Goal: Task Accomplishment & Management: Complete application form

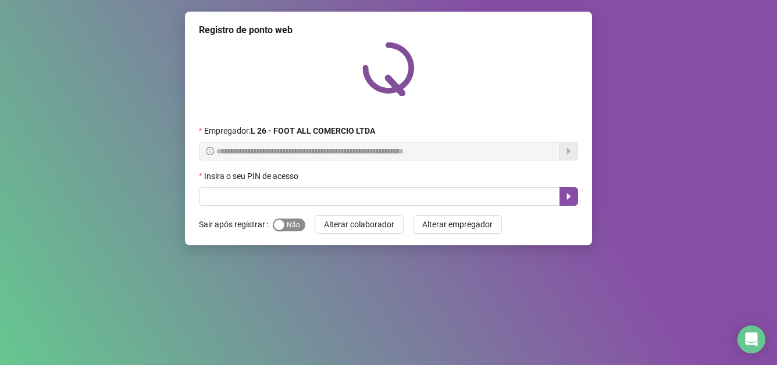
click at [290, 229] on span "Sim Não" at bounding box center [289, 225] width 33 height 13
click at [282, 197] on input "text" at bounding box center [379, 196] width 361 height 19
type input "*****"
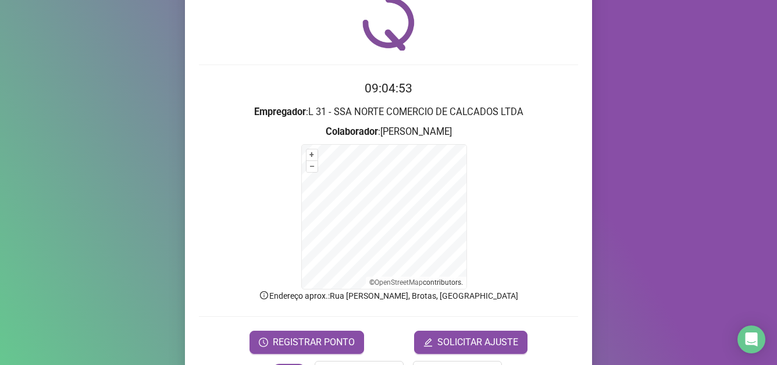
scroll to position [86, 0]
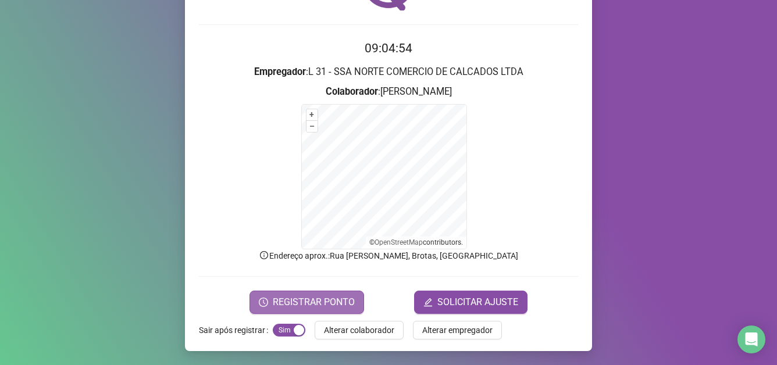
click at [335, 304] on span "REGISTRAR PONTO" at bounding box center [314, 303] width 82 height 14
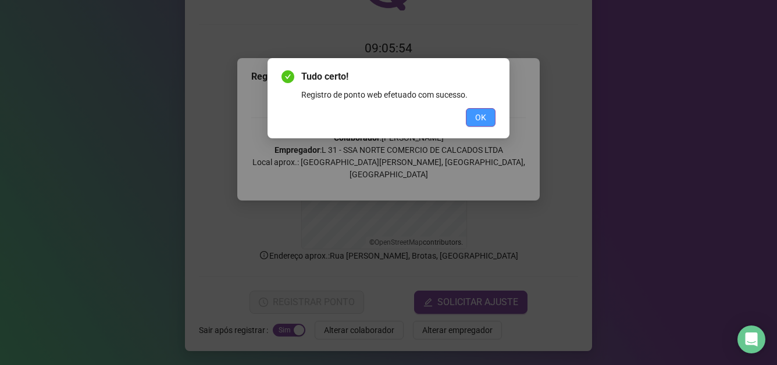
click at [490, 119] on button "OK" at bounding box center [481, 117] width 30 height 19
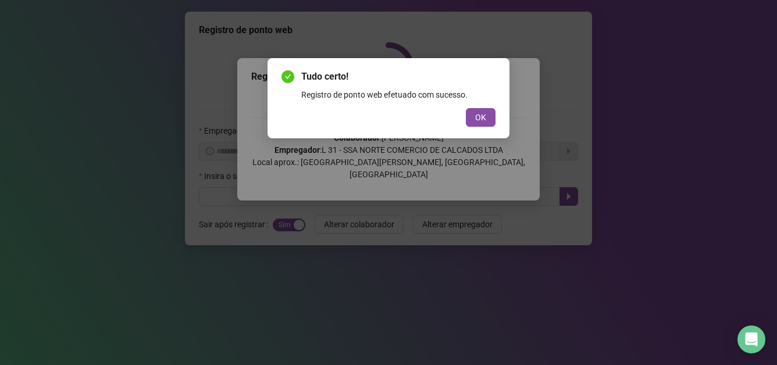
scroll to position [0, 0]
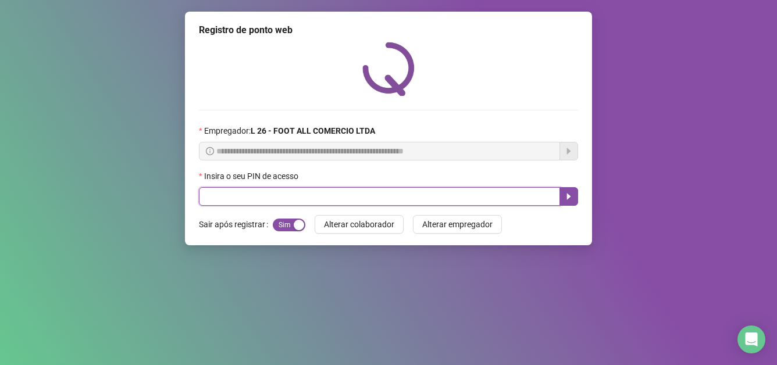
click at [290, 196] on input "text" at bounding box center [379, 196] width 361 height 19
type input "*****"
click at [570, 192] on icon "caret-right" at bounding box center [568, 196] width 9 height 9
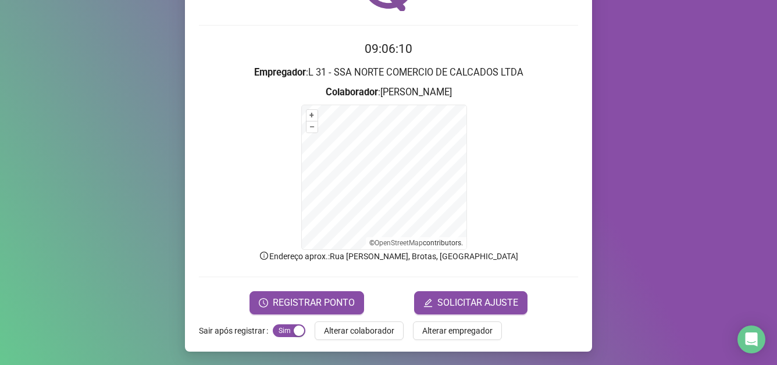
scroll to position [86, 0]
click at [489, 307] on span "SOLICITAR AJUSTE" at bounding box center [478, 303] width 81 height 14
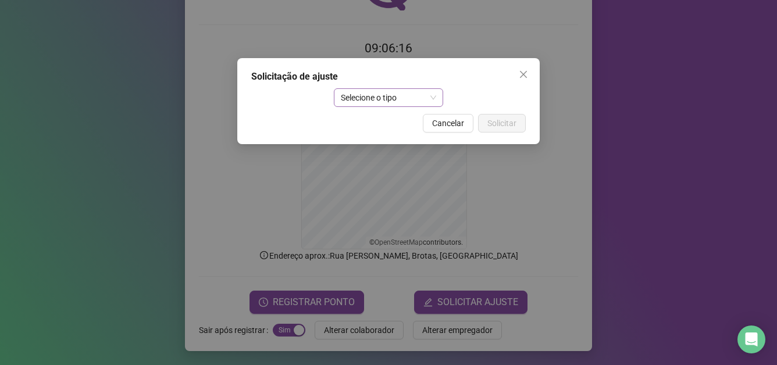
click at [428, 98] on span "Selecione o tipo" at bounding box center [389, 97] width 96 height 17
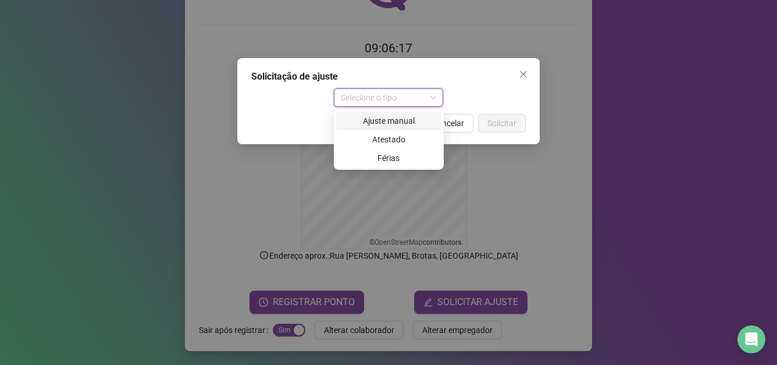
click at [404, 121] on div "Ajuste manual" at bounding box center [388, 121] width 91 height 13
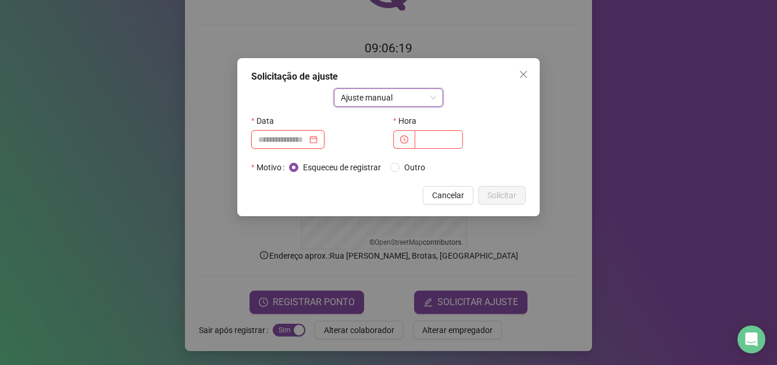
click at [300, 140] on input at bounding box center [282, 139] width 49 height 13
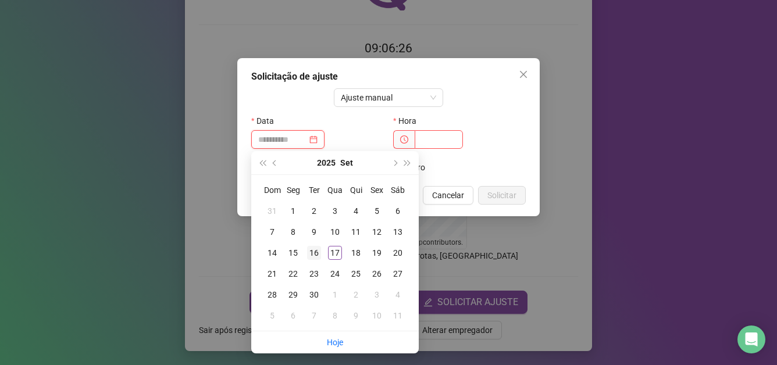
type input "**********"
click at [315, 252] on div "16" at bounding box center [314, 253] width 14 height 14
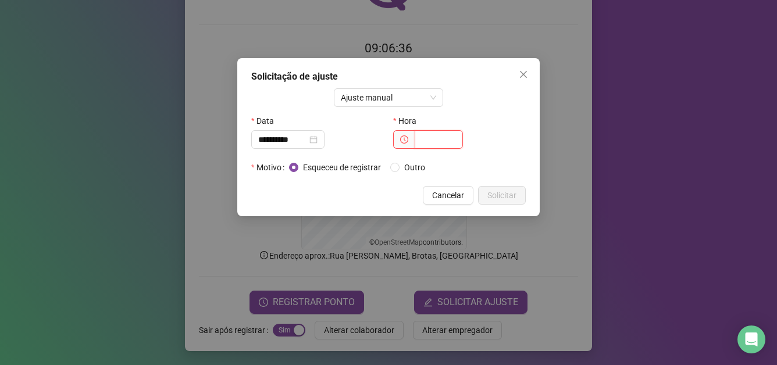
click at [421, 143] on input "text" at bounding box center [439, 139] width 48 height 19
type input "*****"
click at [311, 169] on span "Esqueceu de registrar" at bounding box center [342, 167] width 87 height 13
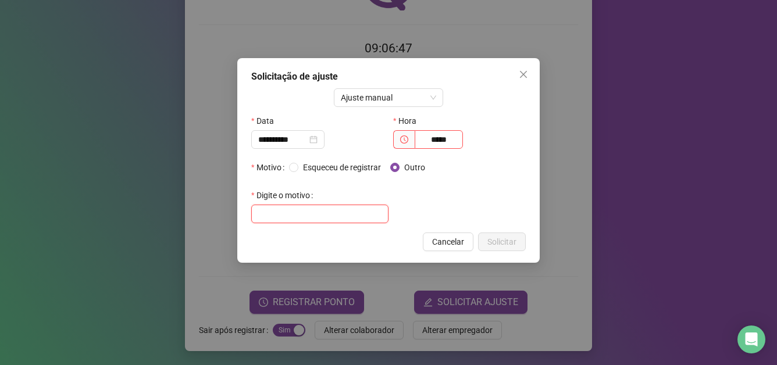
click at [329, 211] on input "text" at bounding box center [319, 214] width 137 height 19
type input "*"
click at [288, 170] on label "Motivo" at bounding box center [270, 167] width 38 height 19
click at [279, 172] on label "Motivo" at bounding box center [270, 167] width 38 height 19
click at [272, 221] on input "*" at bounding box center [319, 214] width 137 height 19
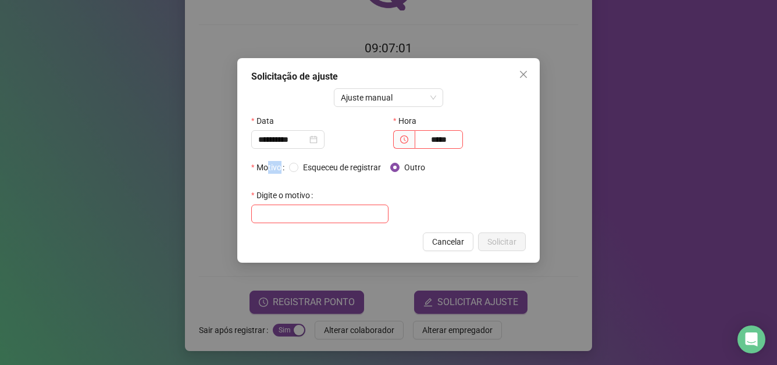
click at [271, 171] on label "Motivo" at bounding box center [270, 167] width 38 height 19
click at [431, 143] on input "*****" at bounding box center [439, 139] width 48 height 19
click at [322, 211] on input "text" at bounding box center [319, 214] width 137 height 19
type input "**********"
click at [510, 241] on span "Solicitar" at bounding box center [502, 242] width 29 height 13
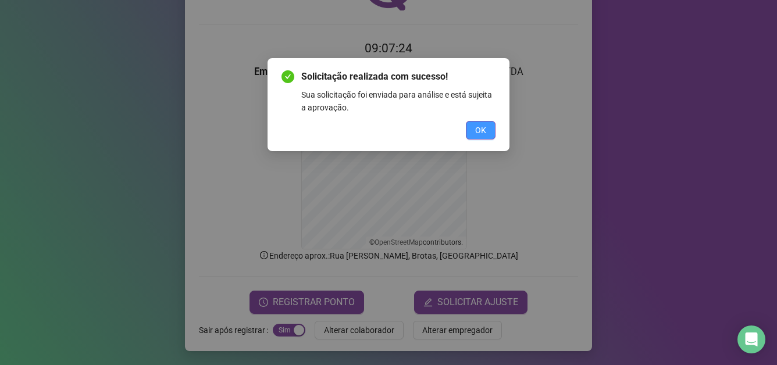
click at [484, 135] on span "OK" at bounding box center [480, 130] width 11 height 13
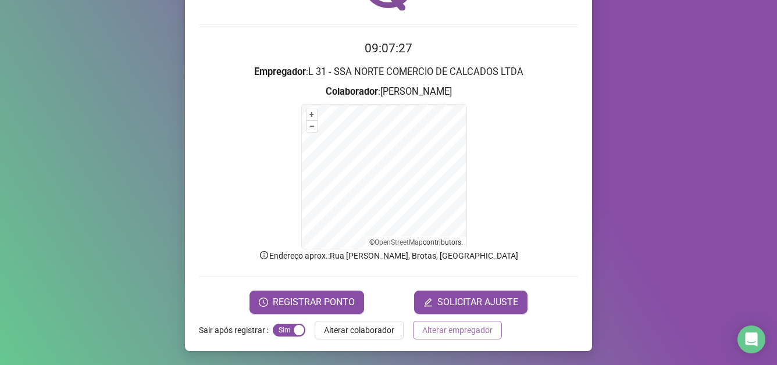
click at [463, 335] on span "Alterar empregador" at bounding box center [457, 330] width 70 height 13
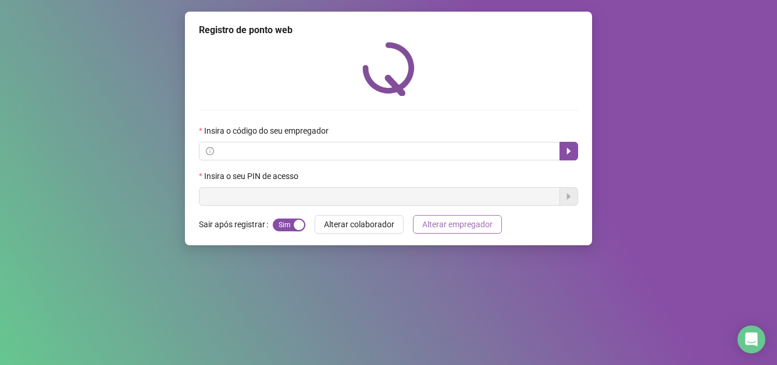
scroll to position [0, 0]
drag, startPoint x: 739, startPoint y: 165, endPoint x: 726, endPoint y: 160, distance: 14.4
click at [726, 160] on div "Registro de ponto web Insira o código do seu empregador Insira o seu PIN de ace…" at bounding box center [388, 182] width 777 height 365
drag, startPoint x: 715, startPoint y: 67, endPoint x: 582, endPoint y: 75, distance: 132.3
click at [703, 67] on div "Registro de ponto web Insira o código do seu empregador Insira o seu PIN de ace…" at bounding box center [388, 182] width 777 height 365
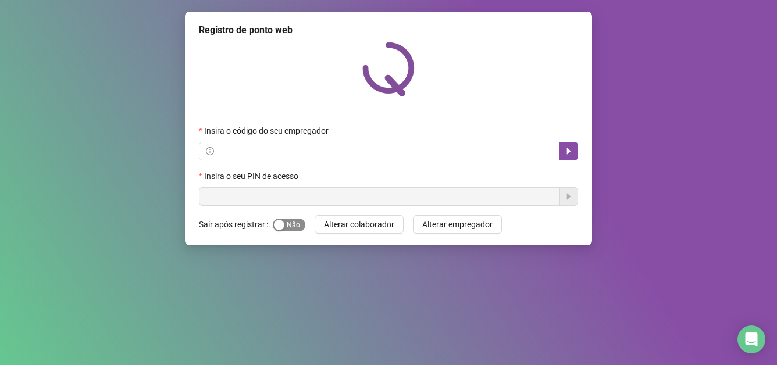
click at [289, 228] on span "Sim Não" at bounding box center [289, 225] width 33 height 13
click at [480, 223] on span "Alterar empregador" at bounding box center [457, 224] width 70 height 13
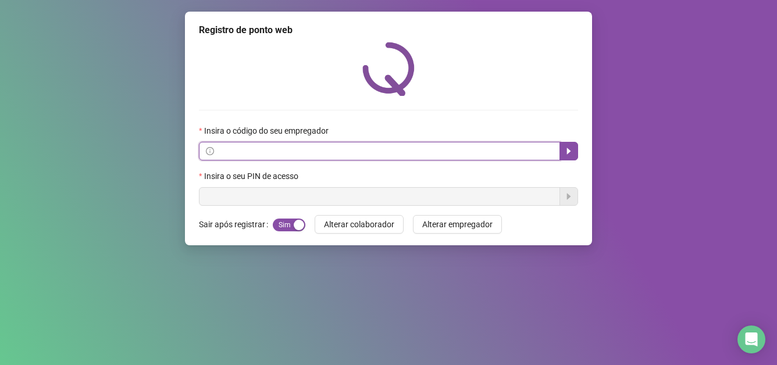
click at [483, 158] on input "text" at bounding box center [384, 151] width 337 height 13
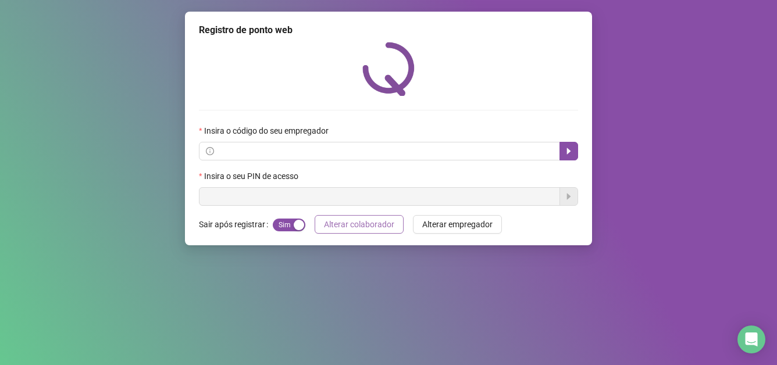
click at [377, 226] on span "Alterar colaborador" at bounding box center [359, 224] width 70 height 13
click at [330, 164] on form "Insira o código do seu empregador Insira o seu PIN de acesso" at bounding box center [388, 165] width 379 height 81
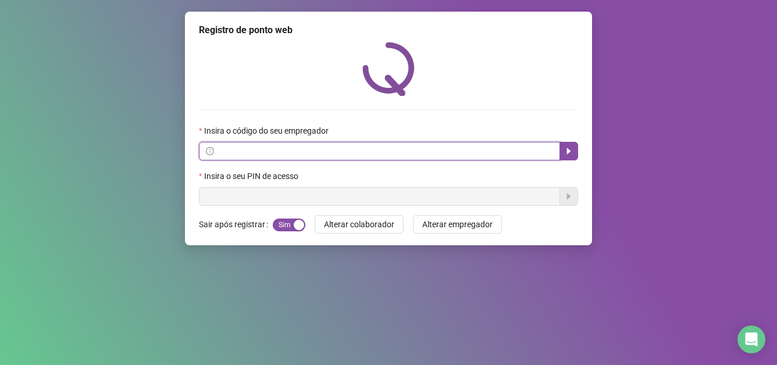
click at [336, 155] on input "text" at bounding box center [384, 151] width 337 height 13
type input "*"
